Goal: Find specific page/section: Find specific page/section

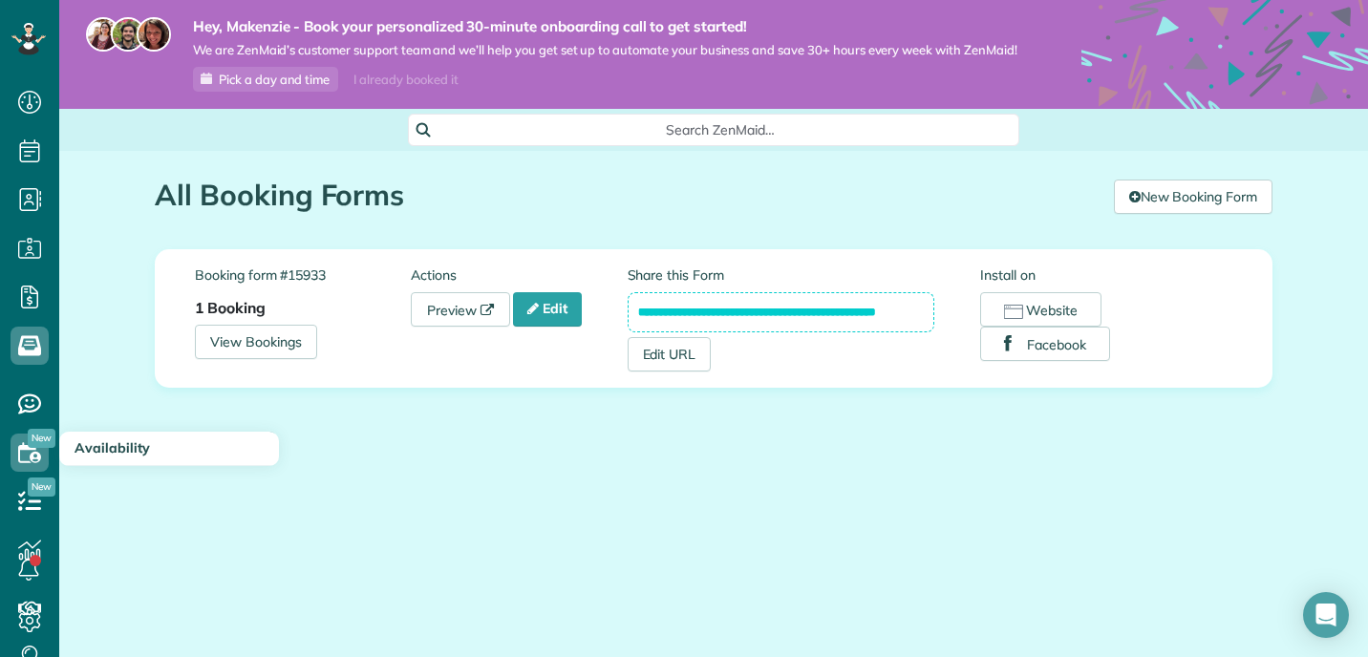
scroll to position [9, 9]
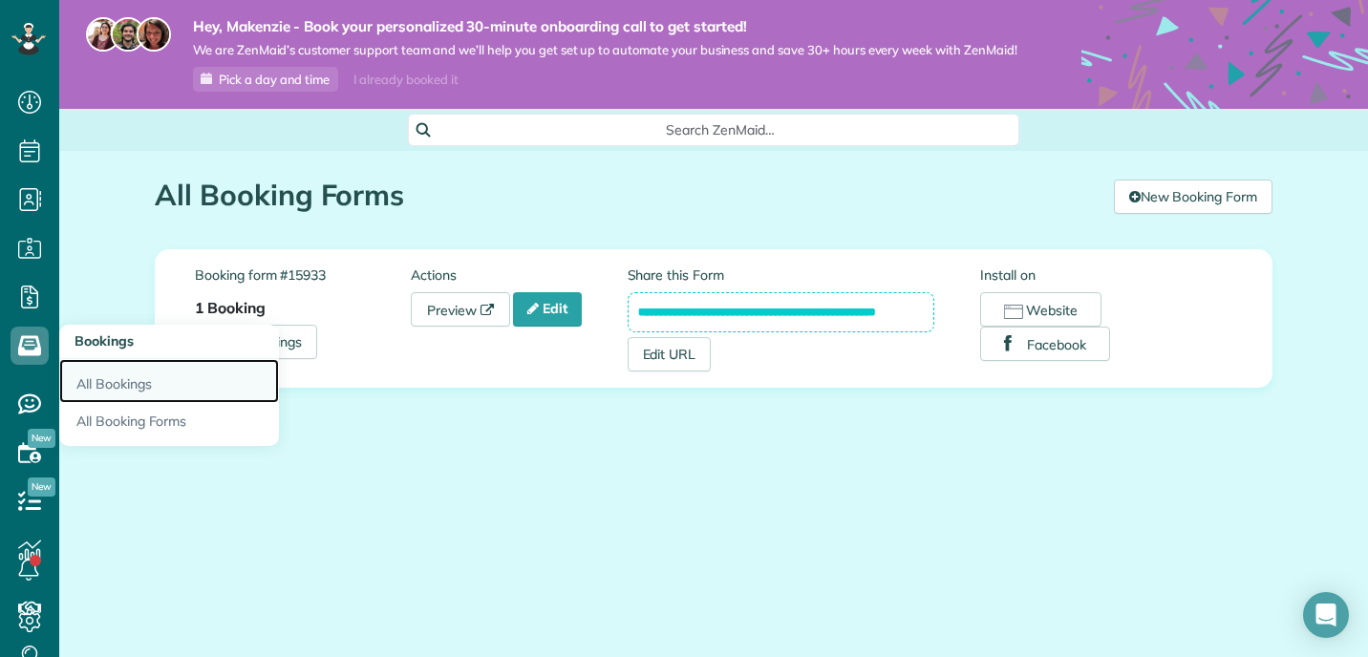
click at [95, 381] on link "All Bookings" at bounding box center [169, 381] width 220 height 44
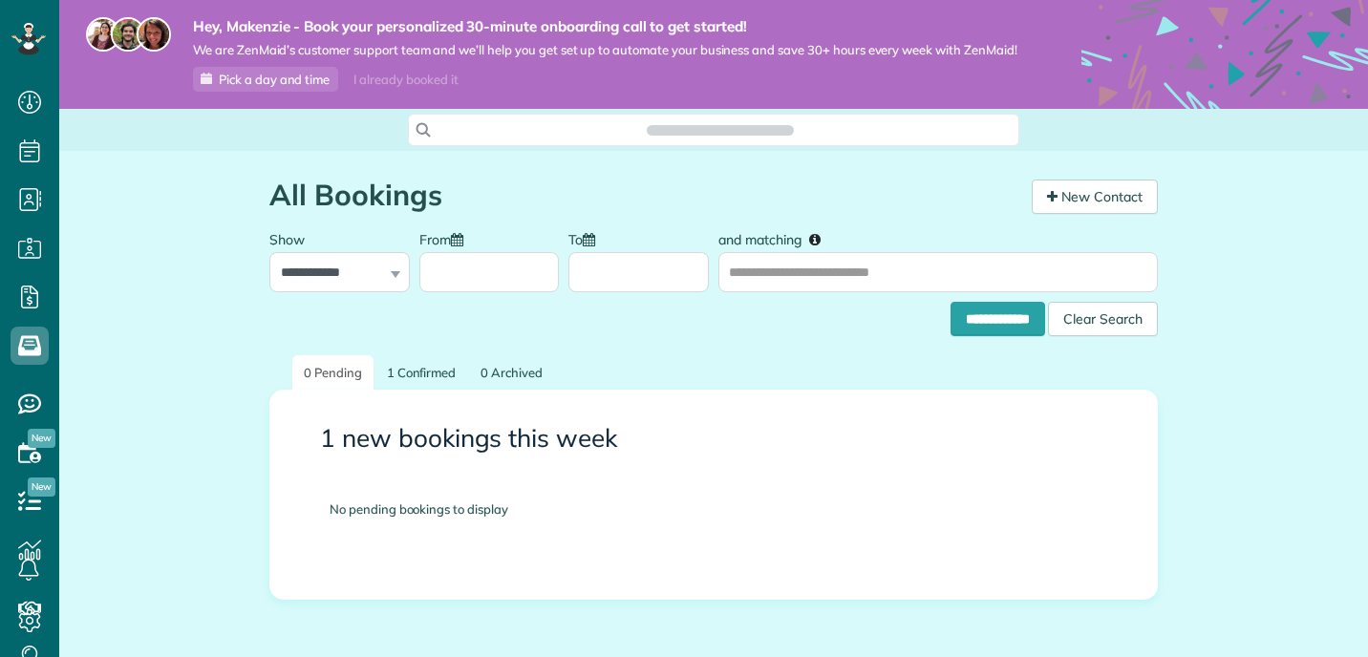
scroll to position [9, 9]
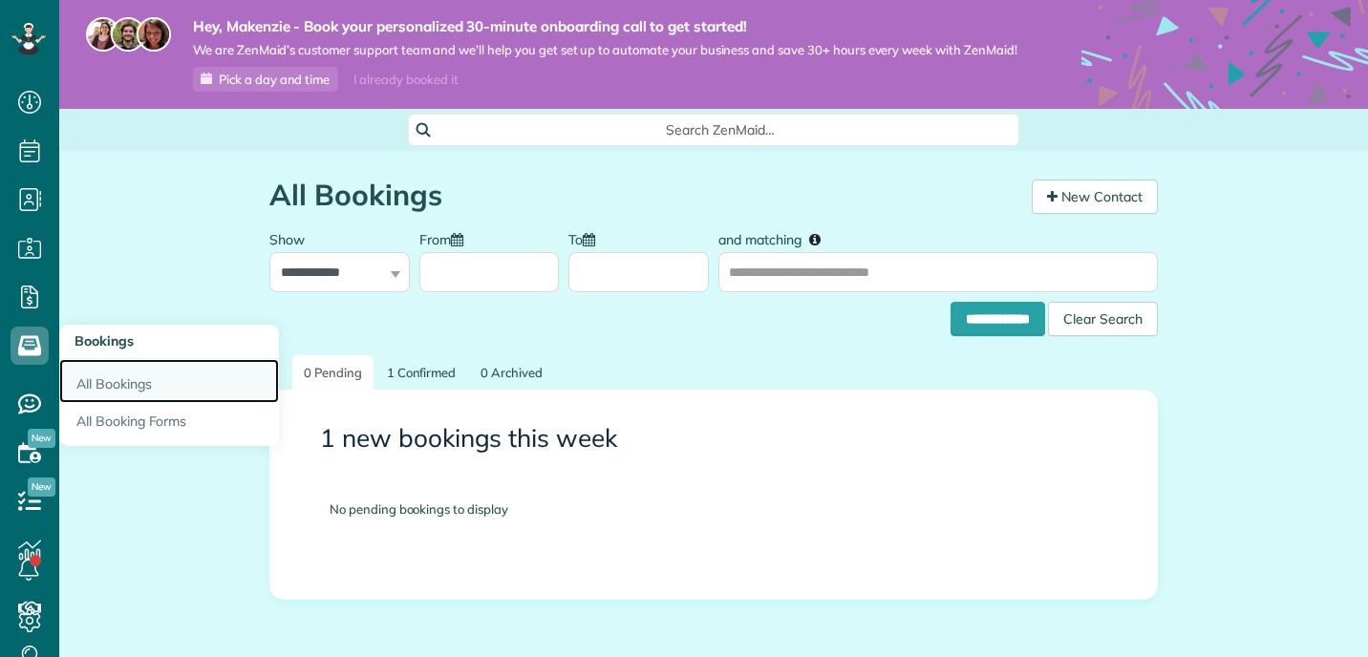
click at [110, 383] on link "All Bookings" at bounding box center [169, 381] width 220 height 44
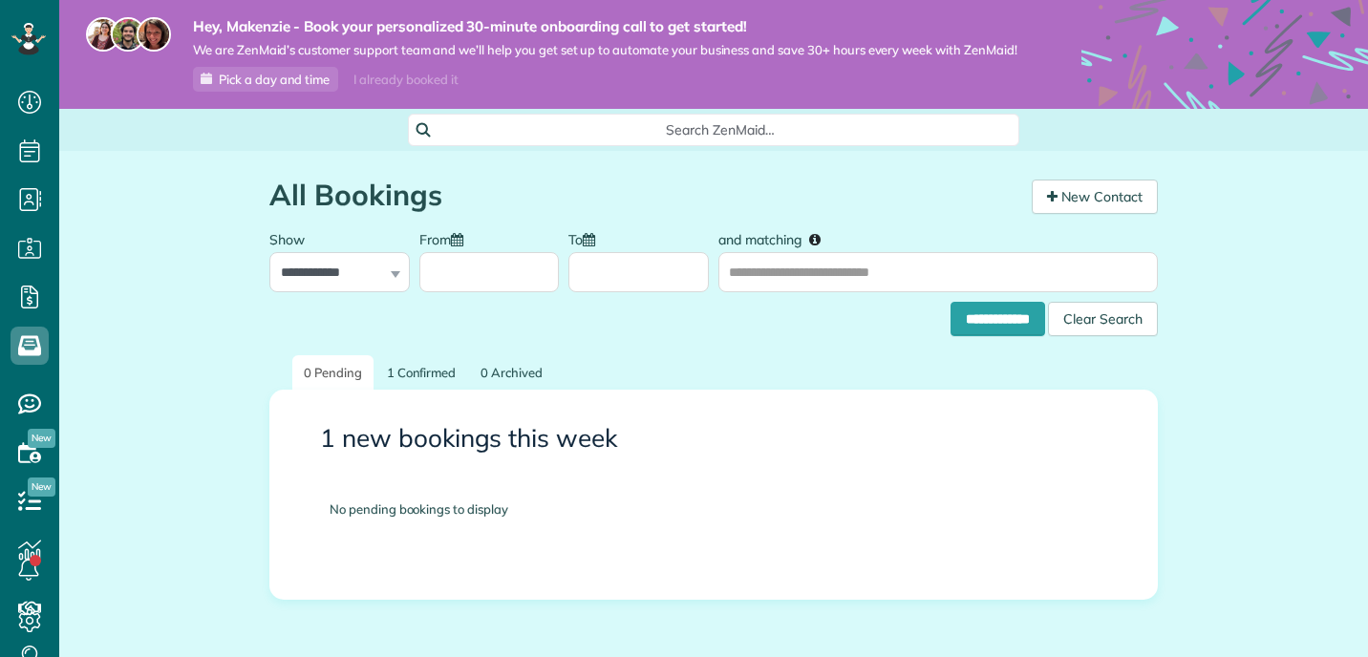
scroll to position [9, 9]
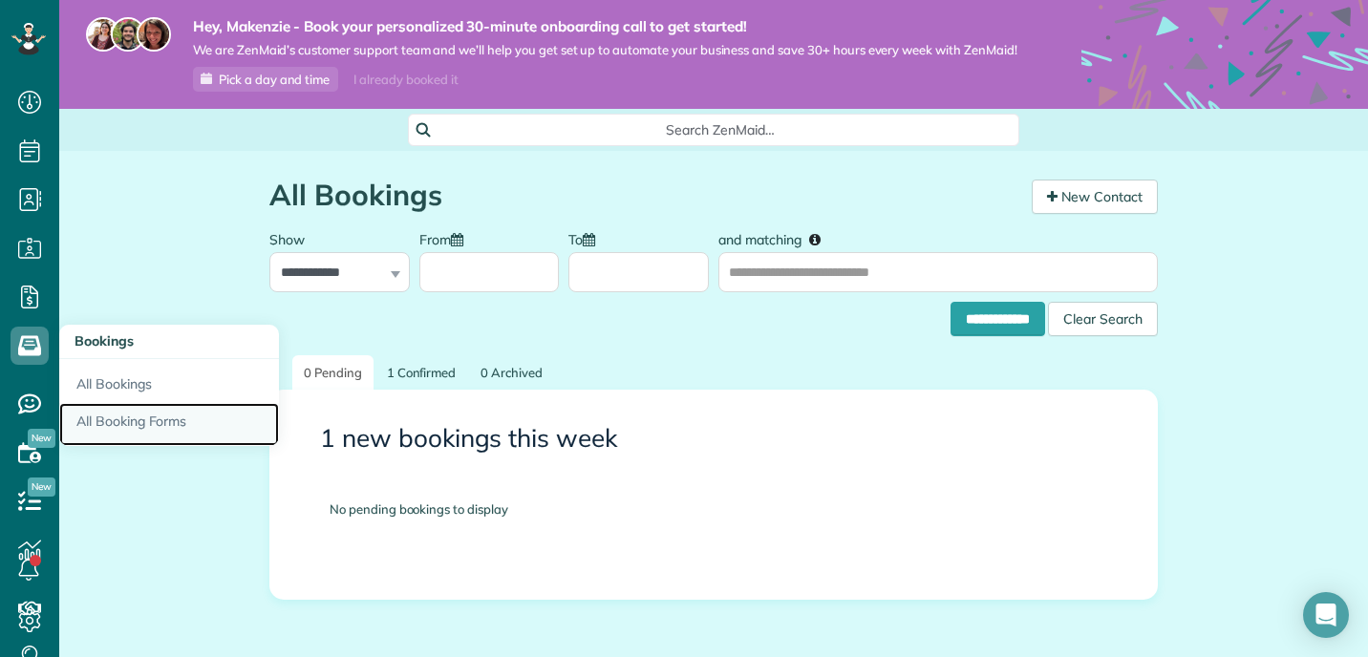
click at [119, 425] on link "All Booking Forms" at bounding box center [169, 425] width 220 height 44
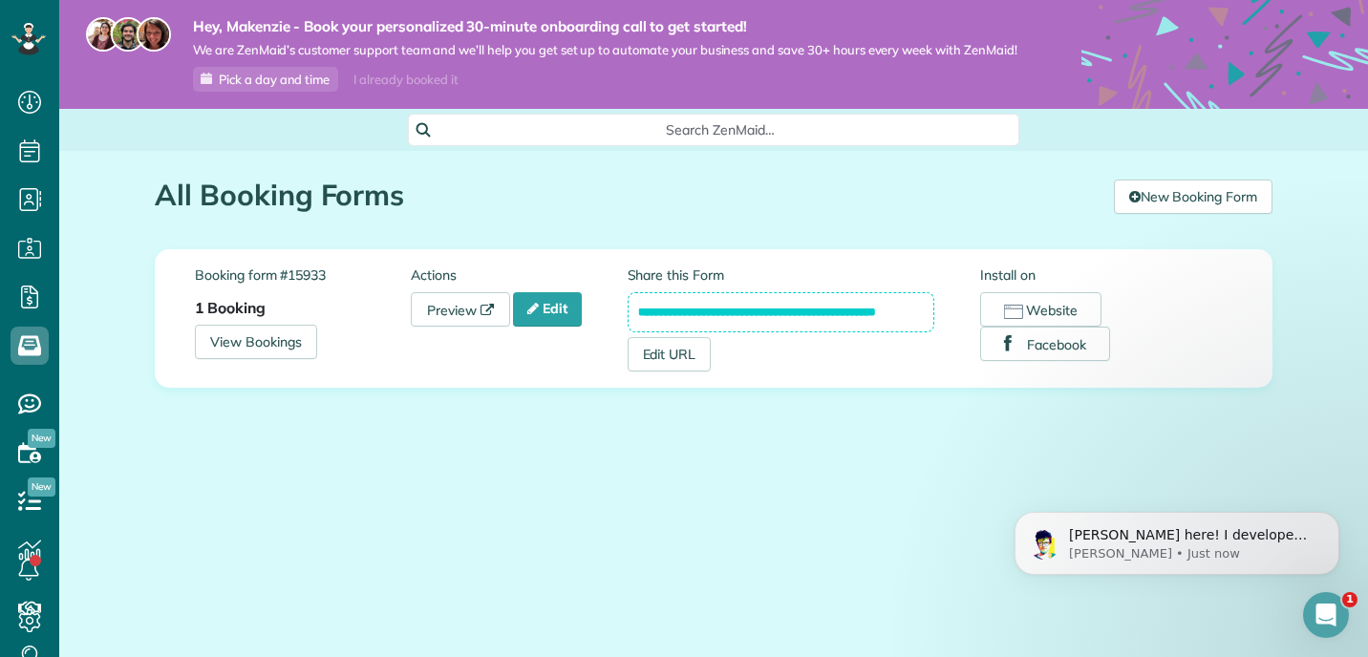
scroll to position [0, 10]
drag, startPoint x: 636, startPoint y: 314, endPoint x: 944, endPoint y: 317, distance: 308.5
click at [944, 317] on div "**********" at bounding box center [803, 318] width 353 height 106
